Goal: Information Seeking & Learning: Learn about a topic

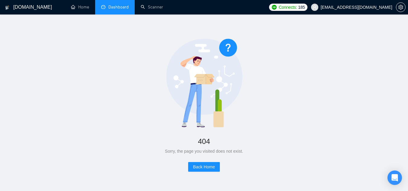
click at [121, 7] on link "Dashboard" at bounding box center [114, 7] width 27 height 5
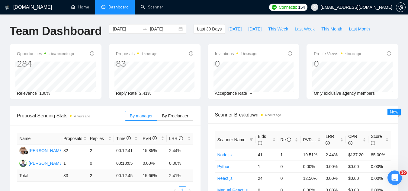
click at [294, 30] on span "Last Week" at bounding box center [304, 29] width 20 height 7
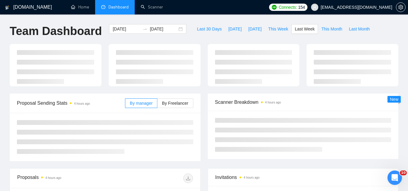
type input "[DATE]"
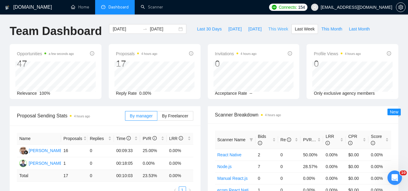
click at [274, 28] on span "This Week" at bounding box center [278, 29] width 20 height 7
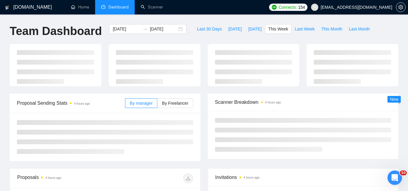
type input "[DATE]"
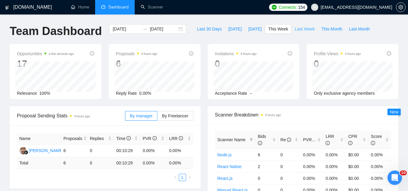
click at [294, 30] on span "Last Week" at bounding box center [304, 29] width 20 height 7
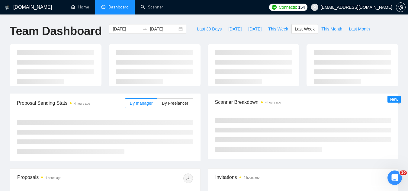
type input "[DATE]"
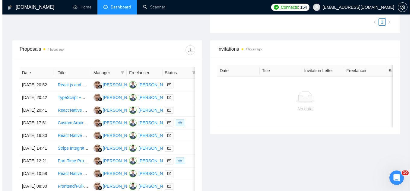
scroll to position [211, 0]
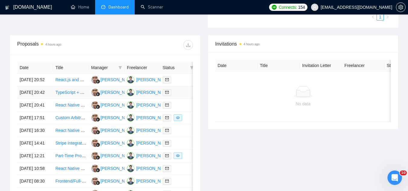
click at [73, 99] on td "TypeScript + Browser Automation Engineer" at bounding box center [71, 92] width 36 height 13
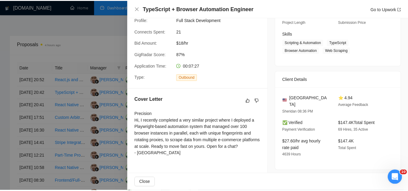
scroll to position [90, 0]
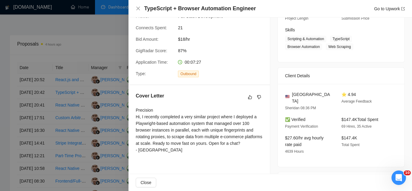
click at [104, 33] on div at bounding box center [206, 95] width 412 height 191
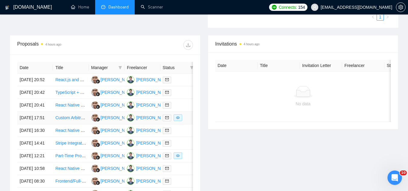
click at [79, 124] on td "Custom Arbitrage Trading Bot Developer for Binance, Coinbase, Kukoin and Bybit" at bounding box center [71, 118] width 36 height 13
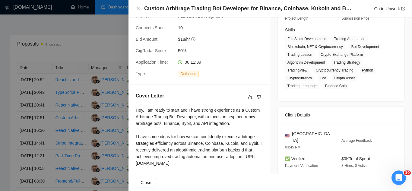
click at [78, 46] on div at bounding box center [206, 95] width 412 height 191
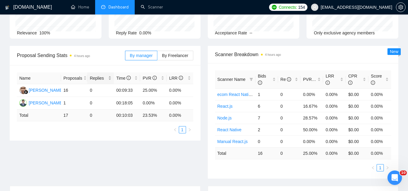
scroll to position [0, 0]
